Goal: Task Accomplishment & Management: Use online tool/utility

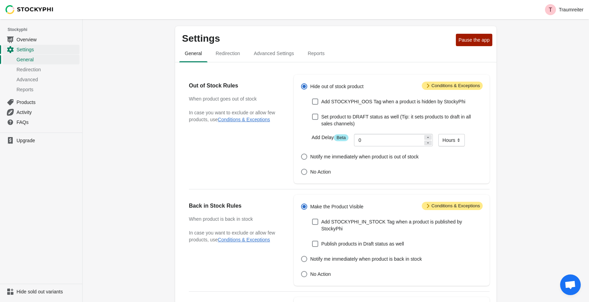
click at [570, 284] on span "Open chat" at bounding box center [570, 285] width 11 height 10
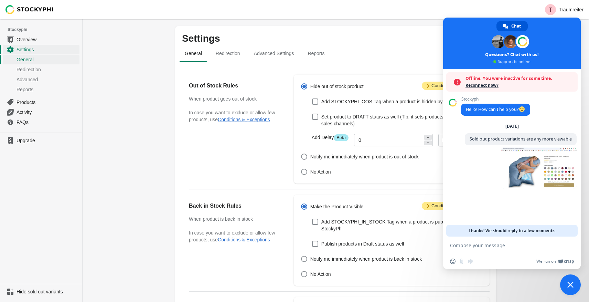
click at [161, 162] on div "Settings Pause the app General Redirection Advanced Settings Reports General Re…" at bounding box center [336, 264] width 507 height 490
click at [480, 84] on span "Reconnect now?" at bounding box center [520, 85] width 109 height 7
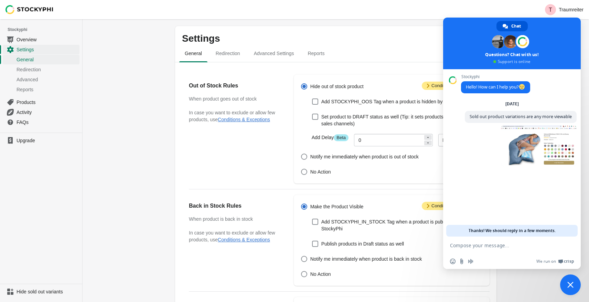
click at [88, 140] on div "Settings Pause the app General Redirection Advanced Settings Reports General Re…" at bounding box center [336, 264] width 507 height 490
click at [25, 11] on img at bounding box center [30, 9] width 48 height 9
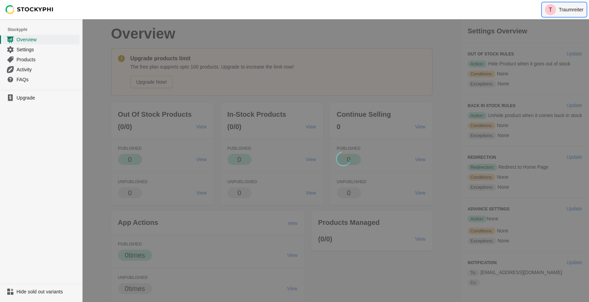
click at [571, 8] on p "Traumreiter" at bounding box center [571, 10] width 25 height 6
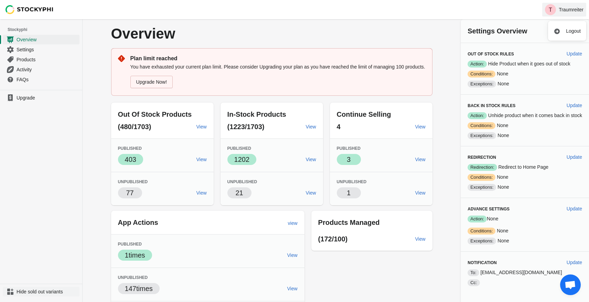
click at [55, 291] on span "Hide sold out variants" at bounding box center [48, 291] width 62 height 7
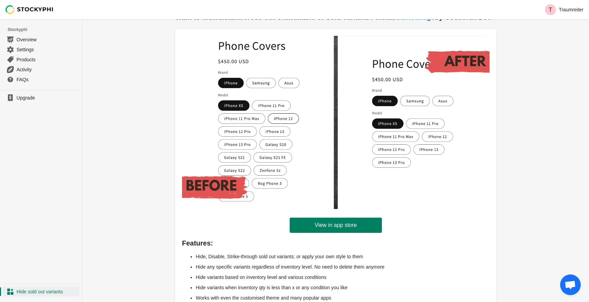
scroll to position [50, 0]
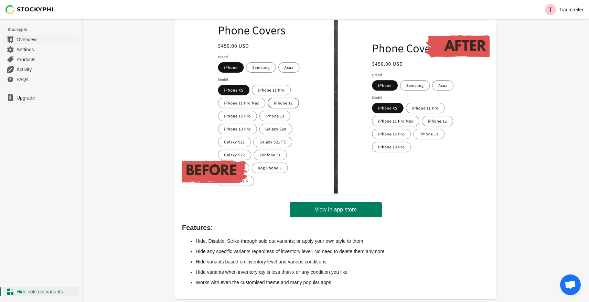
click at [29, 41] on span "Overview" at bounding box center [48, 39] width 62 height 7
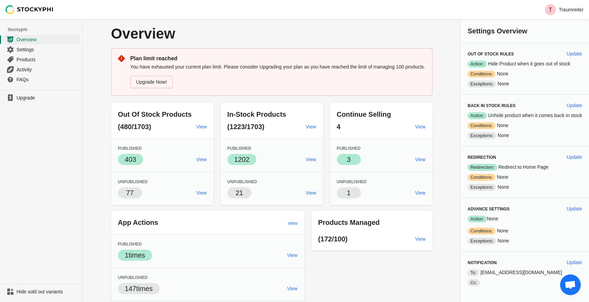
scroll to position [10, 0]
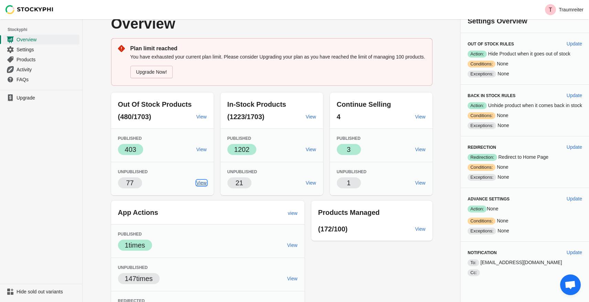
click at [200, 186] on span "View" at bounding box center [202, 183] width 10 height 6
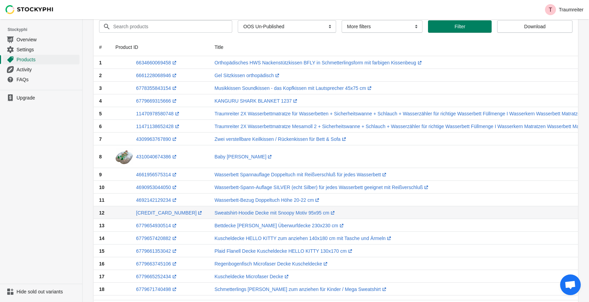
scroll to position [32, 0]
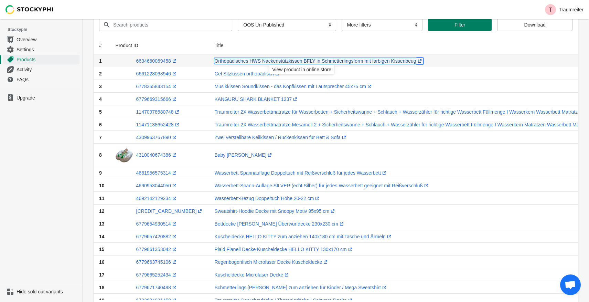
click at [259, 61] on link "Orthopädisches HWS Nackenstützkissen BFLY in Schmetterlingsform mit farbigen Ki…" at bounding box center [318, 61] width 209 height 6
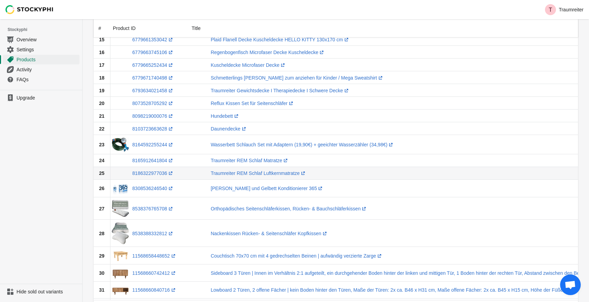
scroll to position [272, 0]
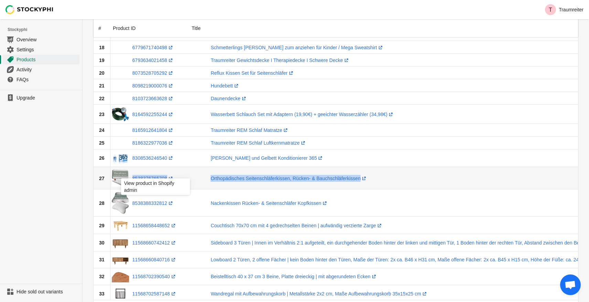
copy tr "8538376765708 (opens a new window) Orthopädisches Seitenschläferkissen, Rücken-…"
drag, startPoint x: 388, startPoint y: 175, endPoint x: 142, endPoint y: 170, distance: 245.4
click at [142, 170] on tr "27 8538376765708 (opens a new window) Orthopädisches Seitenschläferkissen, Rück…" at bounding box center [505, 178] width 831 height 23
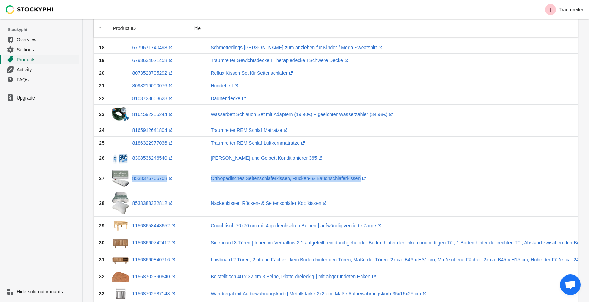
click at [28, 61] on span "Products" at bounding box center [48, 59] width 62 height 7
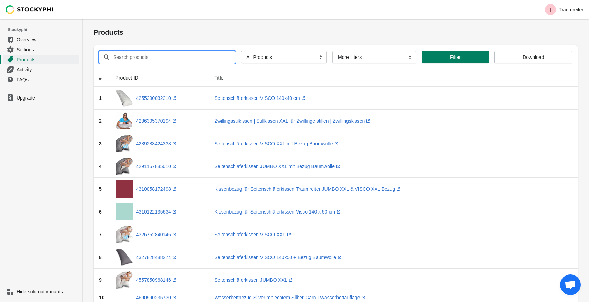
click at [201, 58] on input "Search products" at bounding box center [168, 57] width 110 height 12
paste input "8538376765708 (opens a new window) Orthopädisches Seitenschläferkissen, Rücken-…"
drag, startPoint x: 162, startPoint y: 57, endPoint x: 182, endPoint y: 92, distance: 40.4
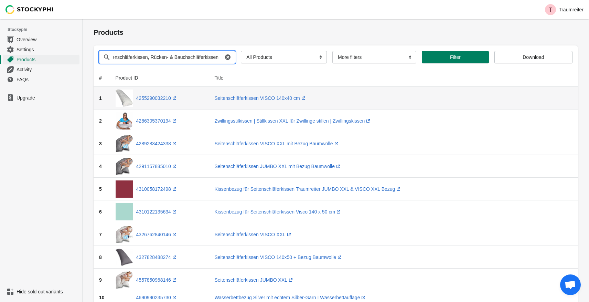
scroll to position [0, 146]
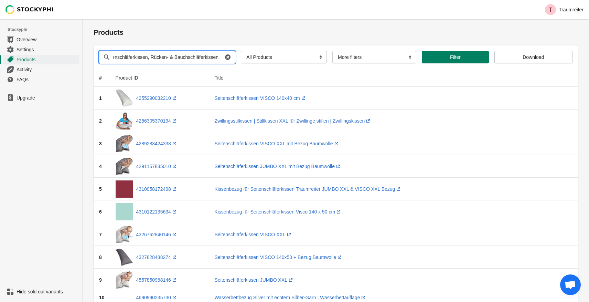
drag, startPoint x: 144, startPoint y: 55, endPoint x: 162, endPoint y: 81, distance: 31.5
drag, startPoint x: 129, startPoint y: 57, endPoint x: 84, endPoint y: 57, distance: 45.4
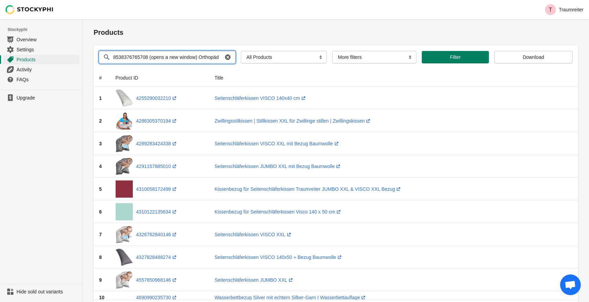
click at [151, 58] on input "8538376765708 (opens a new window) Orthopädisches Seitenschläferkissen" at bounding box center [168, 57] width 110 height 12
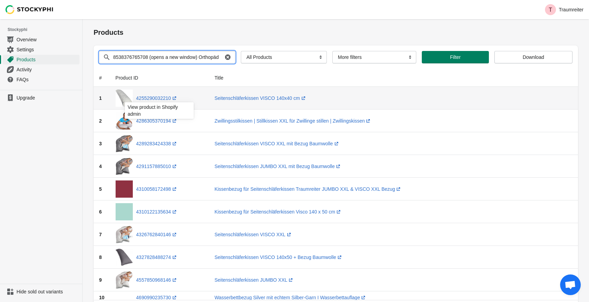
drag, startPoint x: 151, startPoint y: 58, endPoint x: 162, endPoint y: 104, distance: 46.7
type input "8538376765708"
click at [94, 19] on button "Submit" at bounding box center [104, 22] width 20 height 7
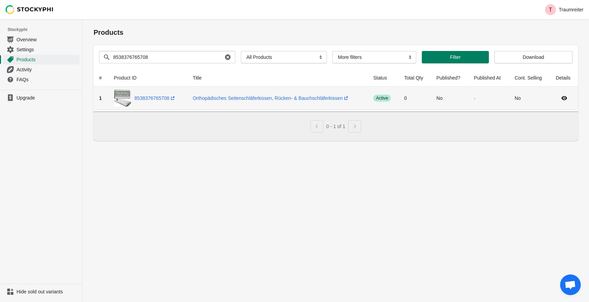
click at [101, 98] on span "1" at bounding box center [100, 98] width 3 height 6
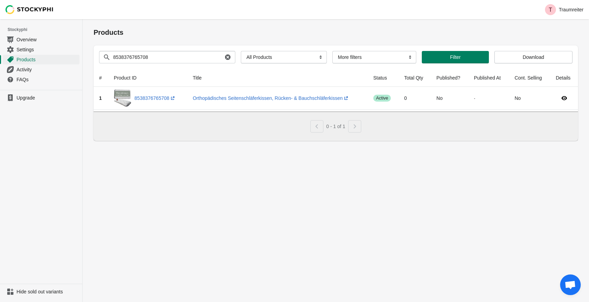
click at [443, 78] on th "Published?" at bounding box center [450, 78] width 38 height 18
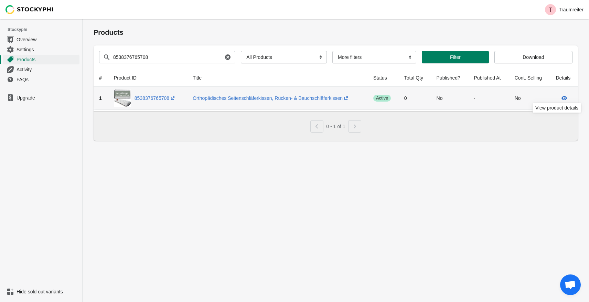
click at [564, 97] on icon at bounding box center [565, 98] width 6 height 4
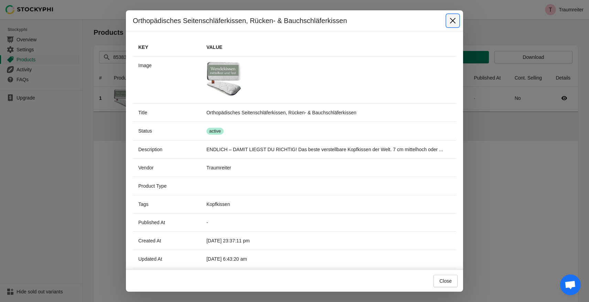
click at [455, 20] on icon "Close" at bounding box center [452, 20] width 7 height 7
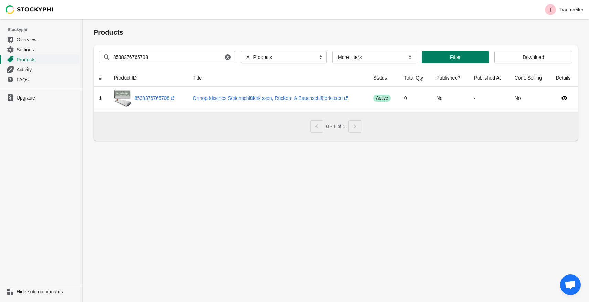
click at [35, 61] on span "Products" at bounding box center [48, 59] width 62 height 7
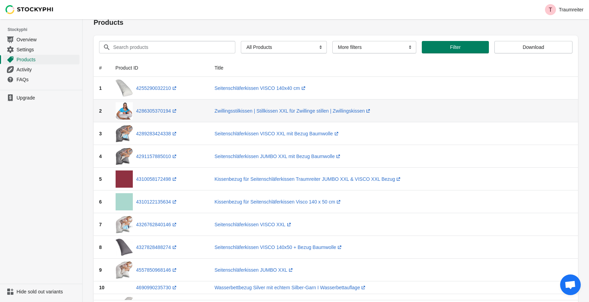
scroll to position [5, 0]
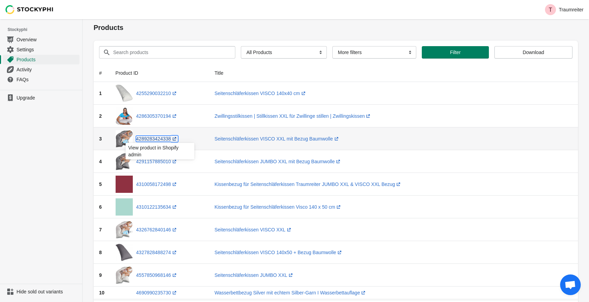
click at [164, 138] on link "4289283424338 (opens a new window)" at bounding box center [157, 139] width 42 height 6
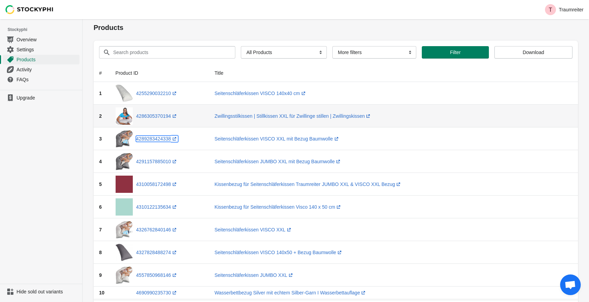
scroll to position [0, 0]
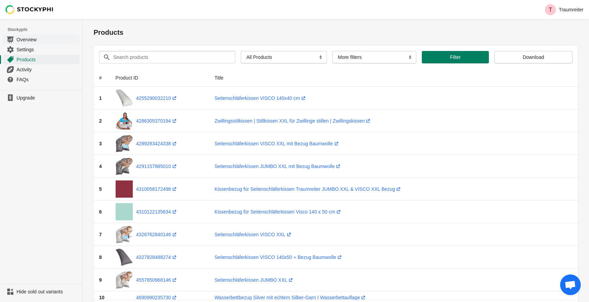
click at [32, 39] on span "Overview" at bounding box center [48, 39] width 62 height 7
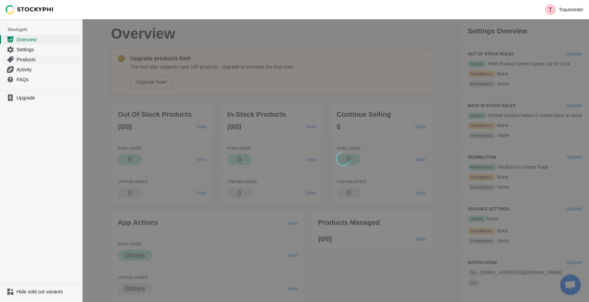
click at [32, 61] on span "Products" at bounding box center [48, 59] width 62 height 7
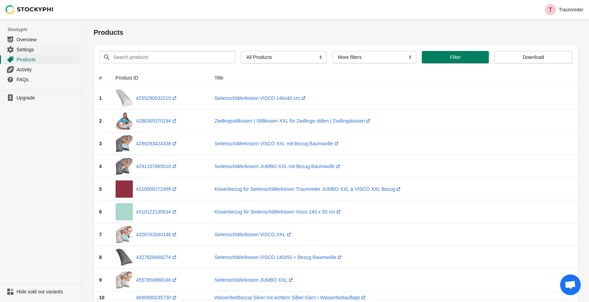
click at [30, 51] on span "Settings" at bounding box center [48, 49] width 62 height 7
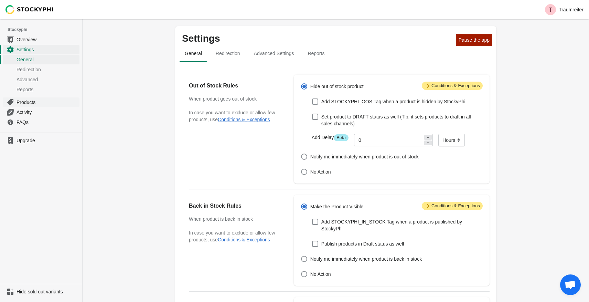
click at [31, 102] on span "Products" at bounding box center [48, 102] width 62 height 7
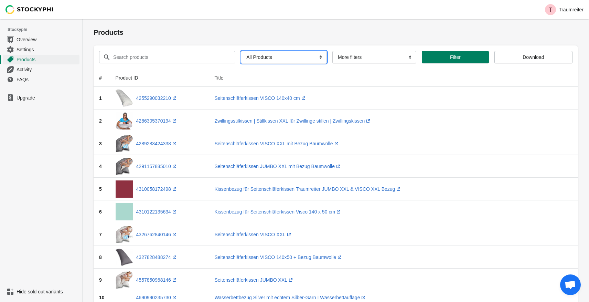
click at [288, 60] on select "All Products InStock InStock Published InStock Un-Published OOS OOS Published O…" at bounding box center [284, 57] width 86 height 12
click at [34, 41] on span "Overview" at bounding box center [48, 39] width 62 height 7
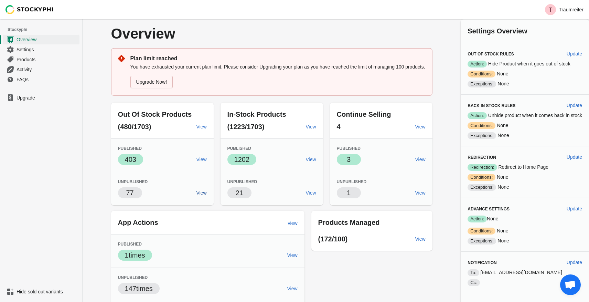
click at [201, 195] on span "View" at bounding box center [202, 193] width 10 height 6
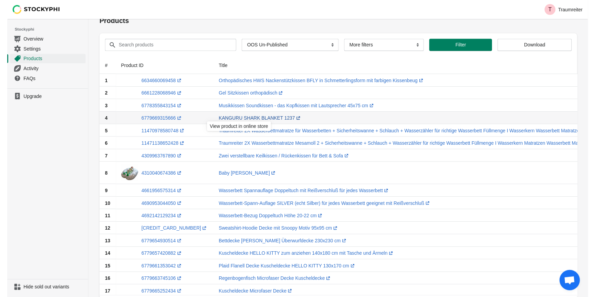
scroll to position [15, 0]
